Goal: Transaction & Acquisition: Obtain resource

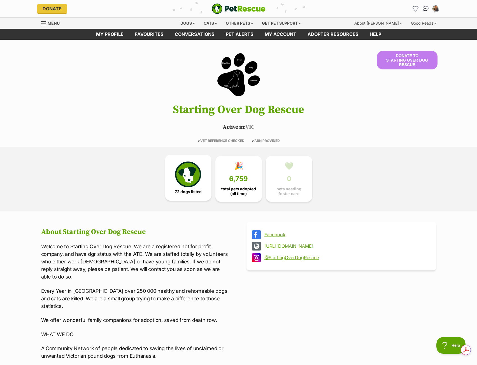
click at [185, 176] on img at bounding box center [188, 175] width 26 height 26
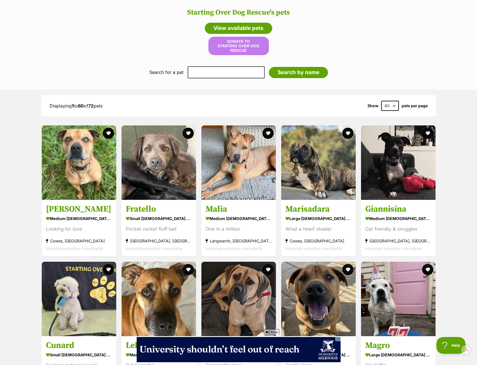
scroll to position [563, 0]
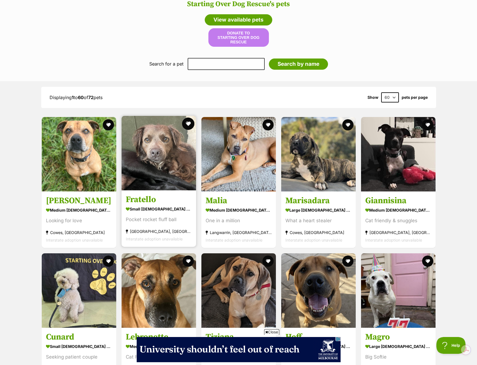
click at [189, 123] on button "favourite" at bounding box center [188, 124] width 12 height 12
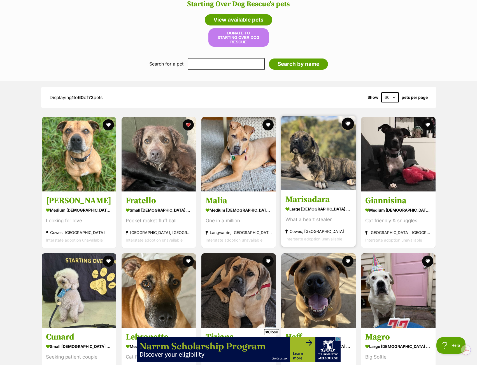
click at [347, 123] on button "favourite" at bounding box center [348, 124] width 12 height 12
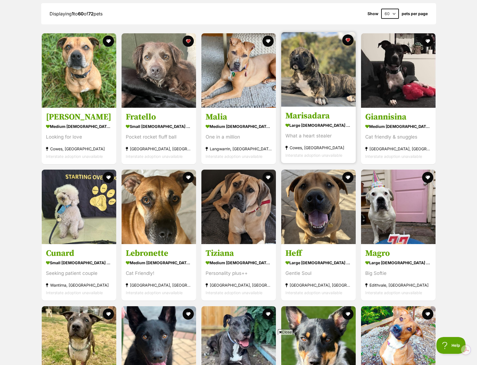
scroll to position [647, 0]
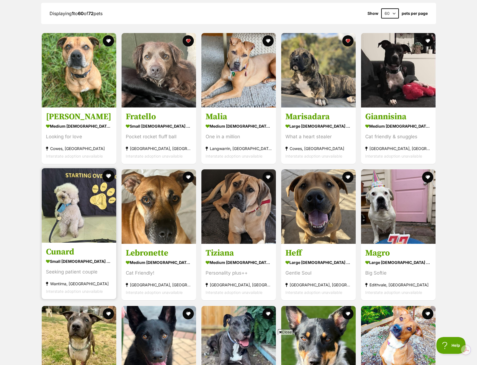
click at [106, 176] on button "favourite" at bounding box center [108, 176] width 12 height 12
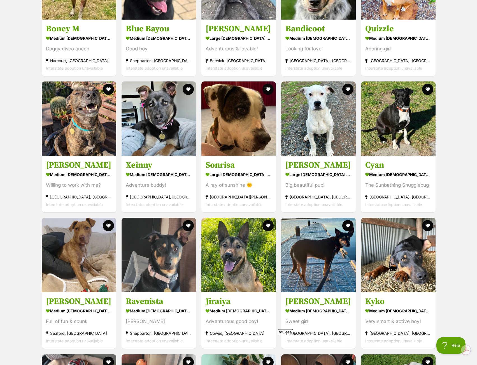
scroll to position [1011, 0]
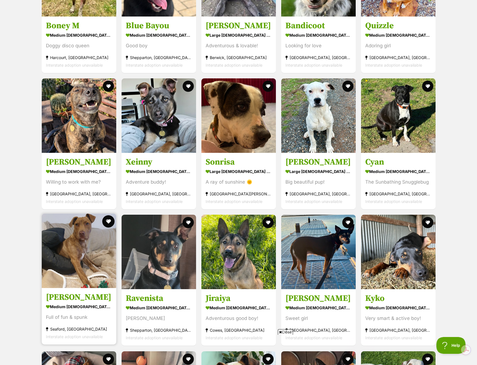
click at [108, 222] on button "favourite" at bounding box center [108, 221] width 12 height 12
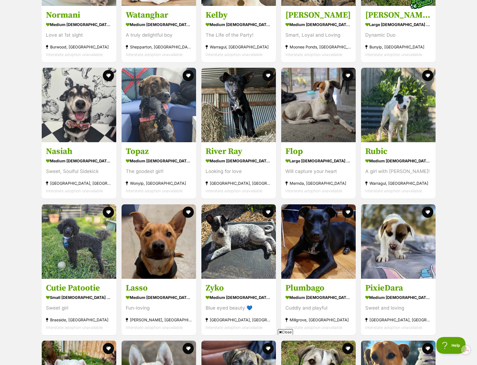
scroll to position [0, 0]
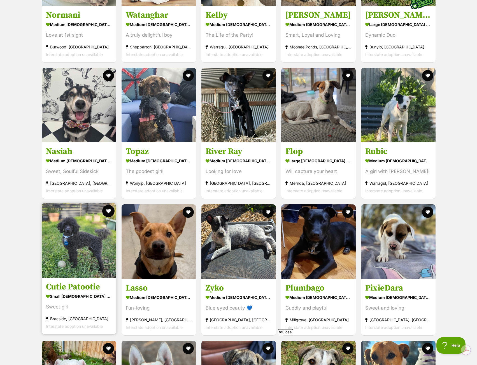
click at [108, 211] on button "favourite" at bounding box center [108, 211] width 12 height 12
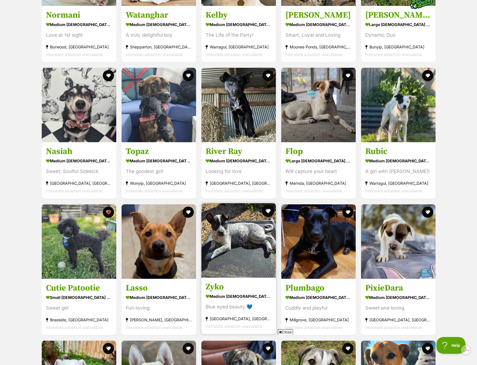
click at [267, 210] on button "favourite" at bounding box center [268, 211] width 12 height 12
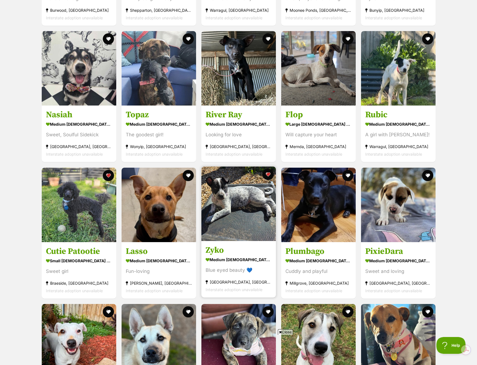
scroll to position [1487, 0]
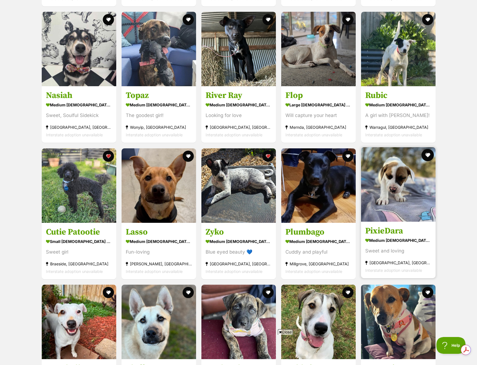
click at [428, 155] on button "favourite" at bounding box center [427, 155] width 12 height 12
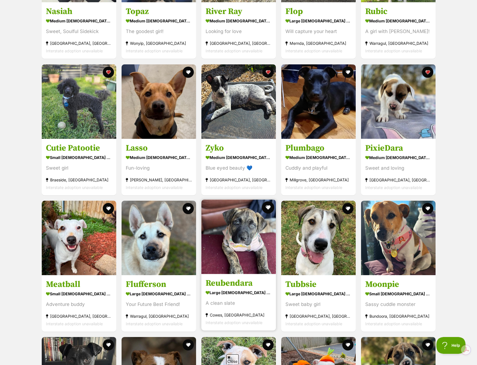
scroll to position [0, 0]
click at [269, 208] on button "favourite" at bounding box center [268, 207] width 12 height 12
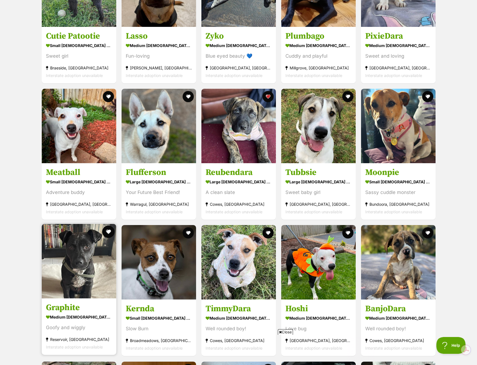
click at [106, 232] on button "favourite" at bounding box center [108, 232] width 12 height 12
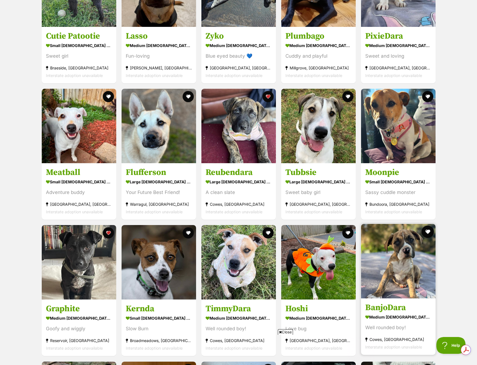
click at [426, 230] on button "favourite" at bounding box center [427, 232] width 12 height 12
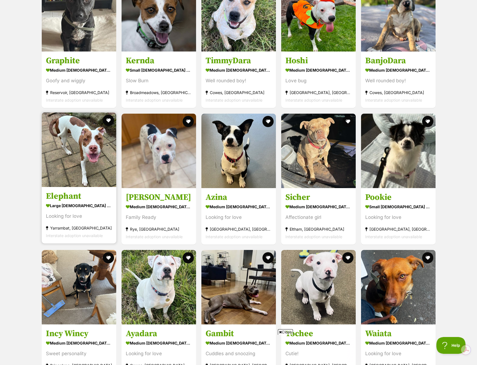
scroll to position [1963, 0]
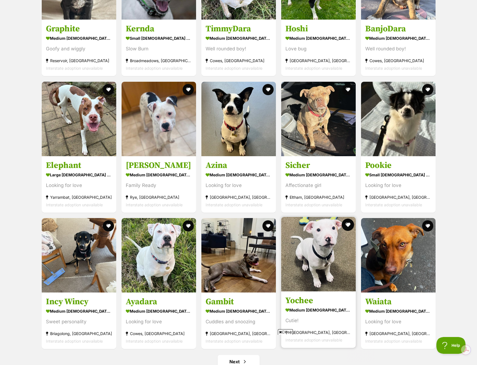
click at [349, 224] on button "favourite" at bounding box center [348, 225] width 12 height 12
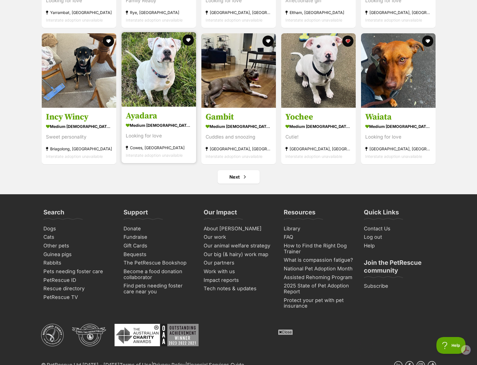
scroll to position [2159, 0]
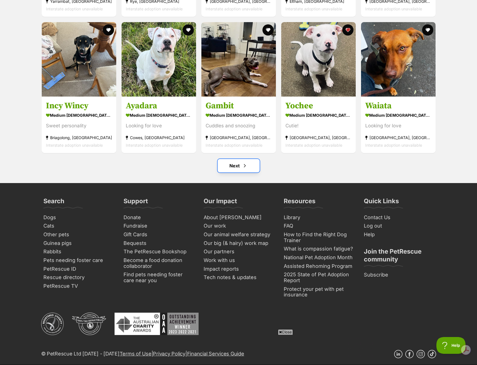
click at [232, 167] on link "Next" at bounding box center [239, 165] width 42 height 13
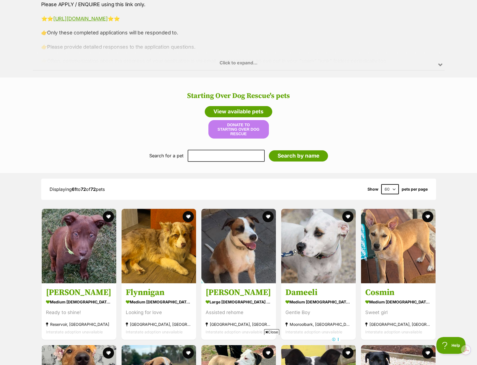
scroll to position [560, 0]
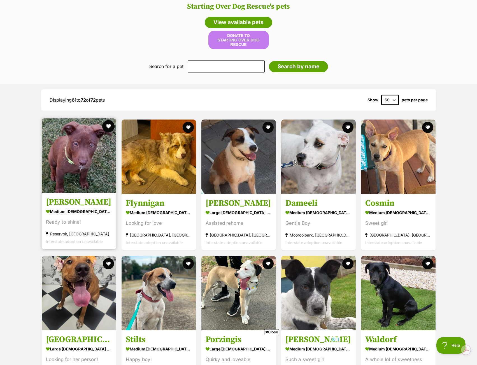
click at [108, 127] on button "favourite" at bounding box center [108, 126] width 12 height 12
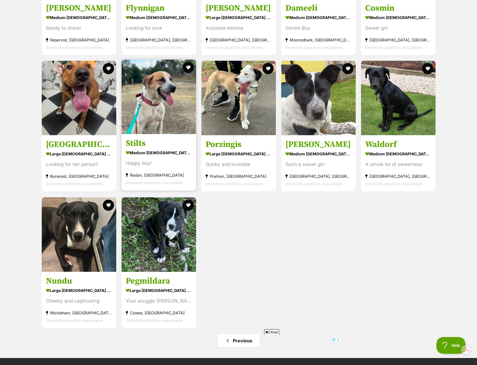
scroll to position [756, 0]
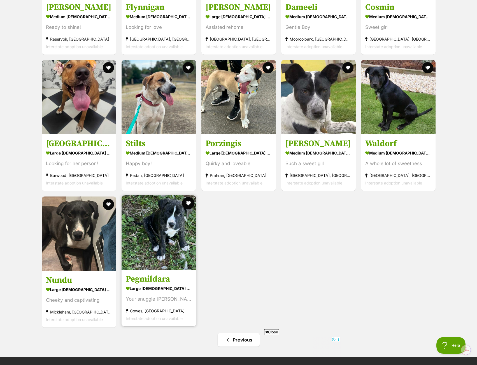
click at [187, 202] on button "favourite" at bounding box center [188, 203] width 12 height 12
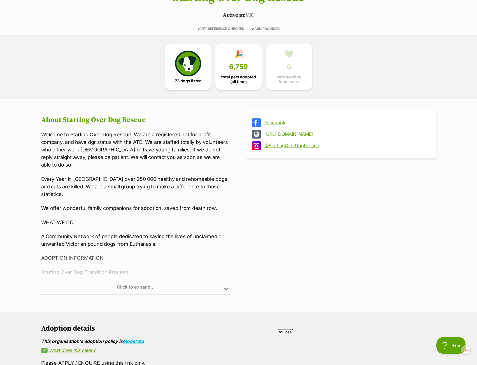
scroll to position [0, 0]
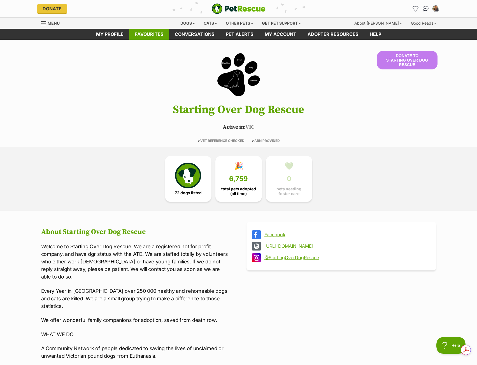
click at [149, 34] on link "Favourites" at bounding box center [149, 34] width 40 height 11
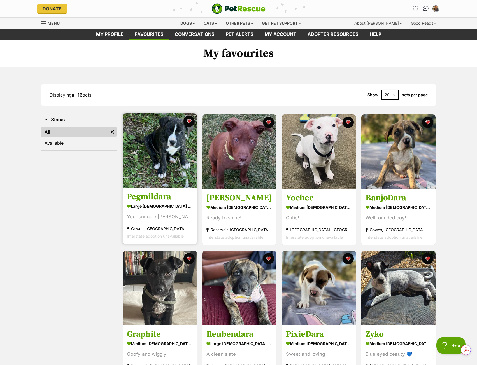
click at [152, 155] on img at bounding box center [160, 150] width 74 height 74
